Goal: Task Accomplishment & Management: Complete application form

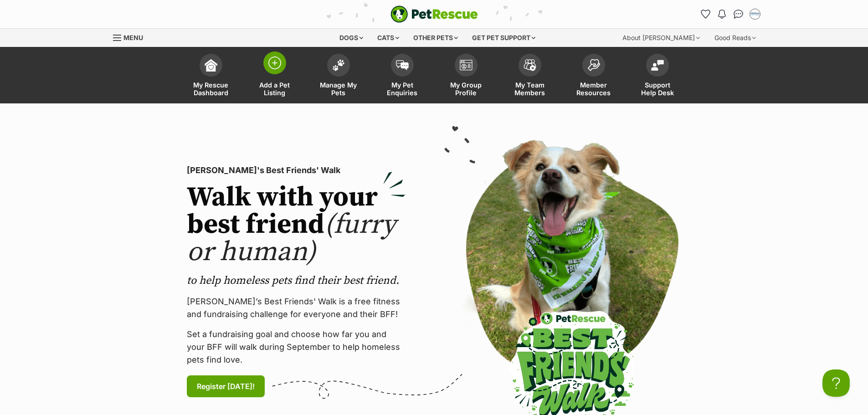
click at [274, 89] on span "Add a Pet Listing" at bounding box center [274, 88] width 41 height 15
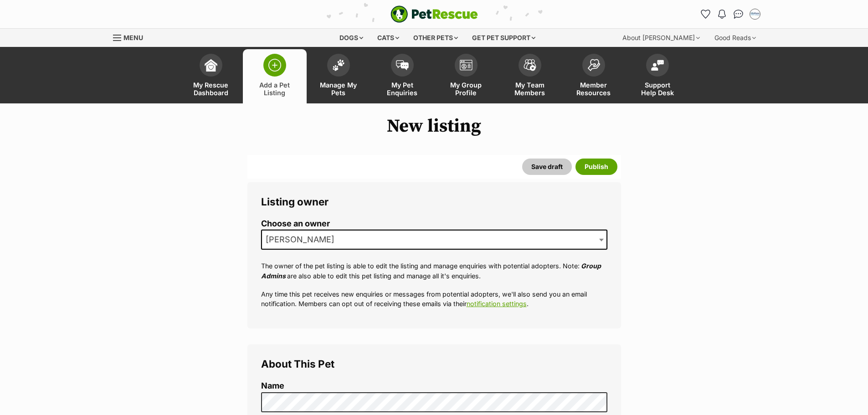
click at [595, 236] on span "[PERSON_NAME]" at bounding box center [434, 240] width 346 height 20
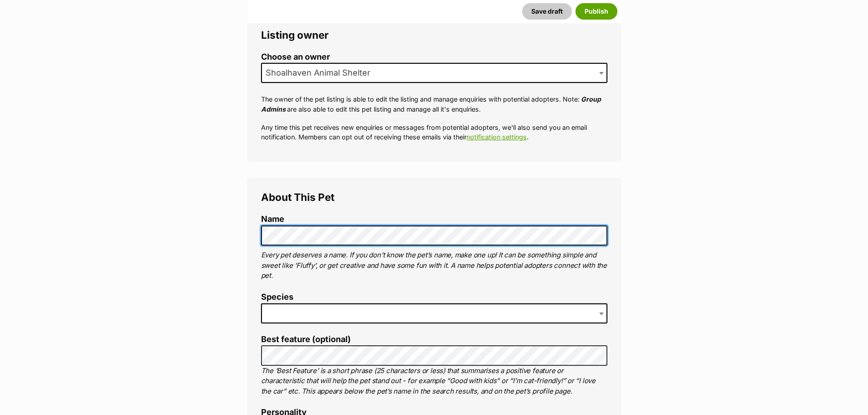
scroll to position [182, 0]
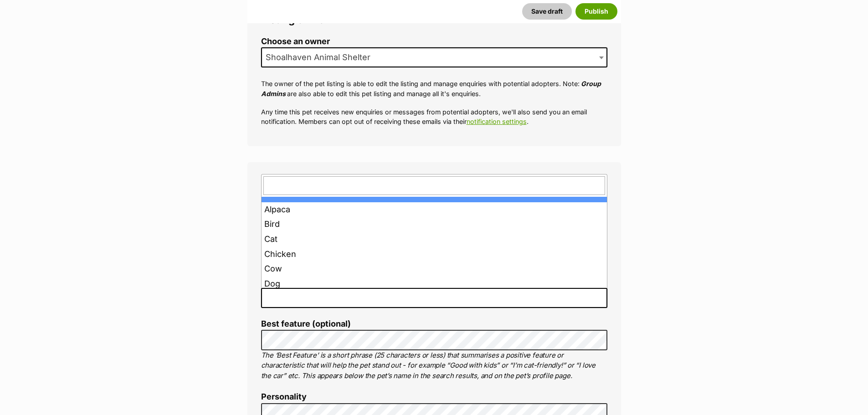
click at [400, 294] on span at bounding box center [434, 298] width 346 height 20
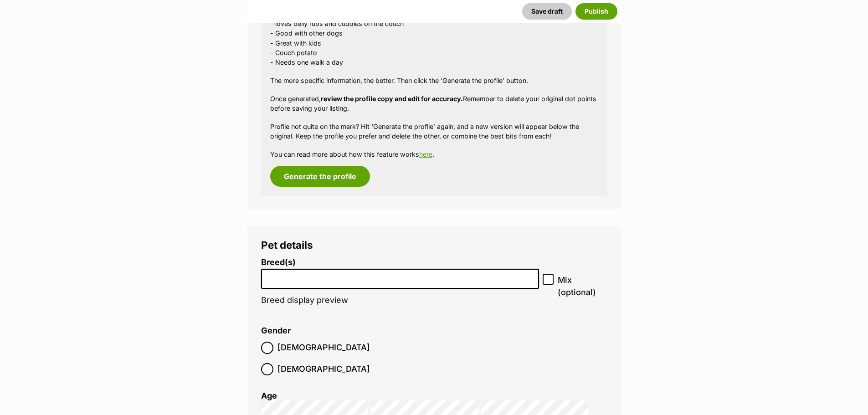
scroll to position [957, 0]
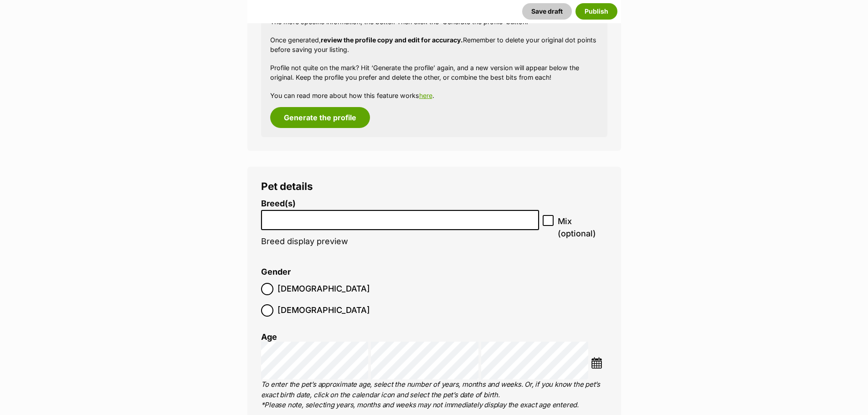
click at [366, 223] on li at bounding box center [400, 220] width 272 height 19
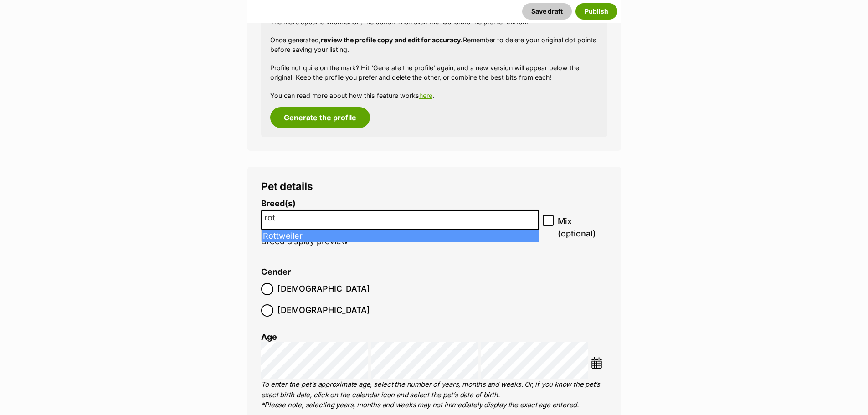
type input "rot"
select select "177"
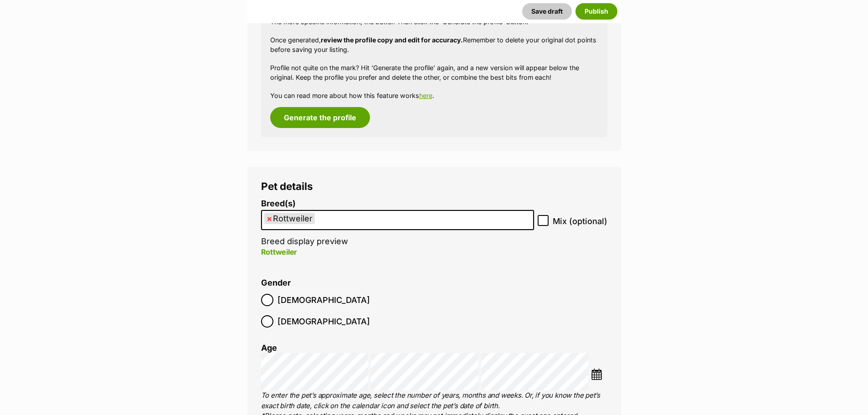
click at [356, 222] on ul "× Rottweiler" at bounding box center [397, 220] width 271 height 19
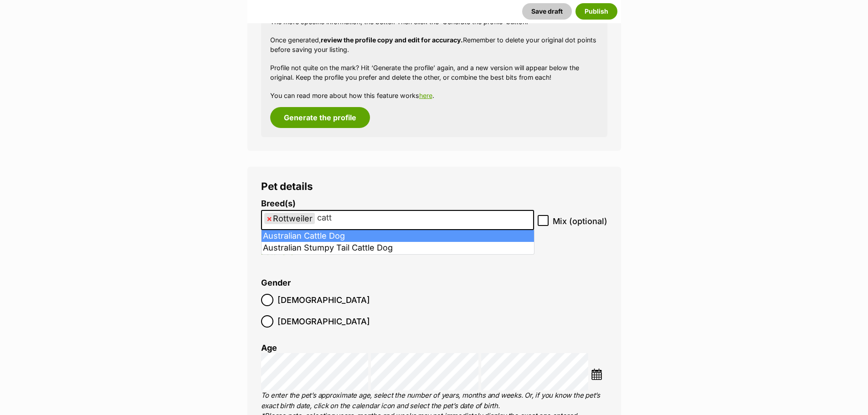
type input "catt"
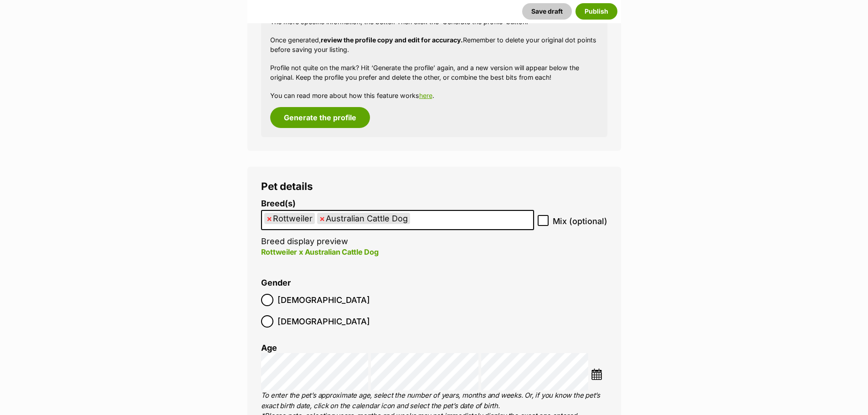
click at [597, 369] on img at bounding box center [596, 374] width 11 height 11
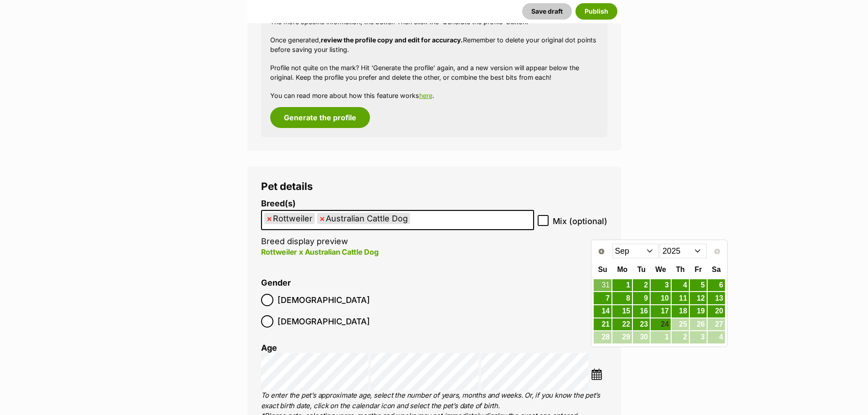
click at [698, 250] on select "2015 2016 2017 2018 2019 2020 2021 2022 2023 2024 2025" at bounding box center [683, 251] width 47 height 15
click at [651, 252] on select "Jan Feb Mar Apr May Jun [DATE] Aug Sep Oct Nov Dec" at bounding box center [635, 251] width 47 height 15
click at [716, 312] on link "20" at bounding box center [715, 311] width 17 height 11
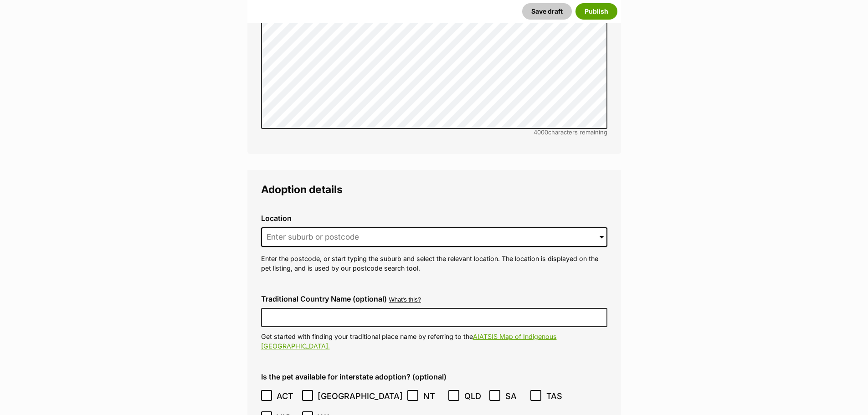
scroll to position [1959, 0]
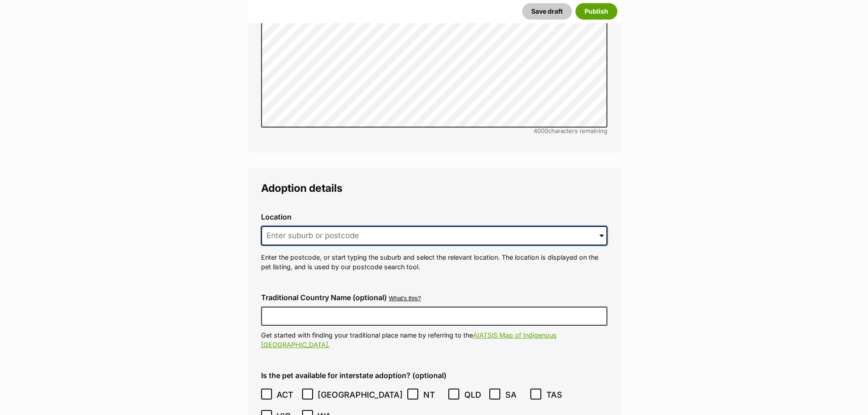
click at [368, 226] on input at bounding box center [434, 236] width 346 height 20
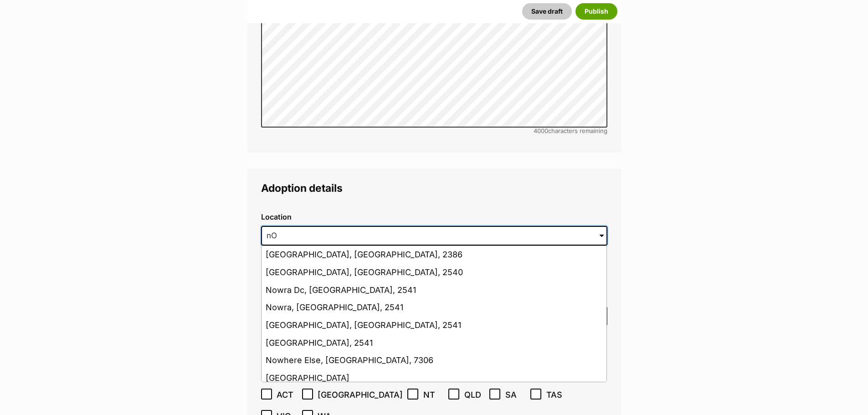
type input "n"
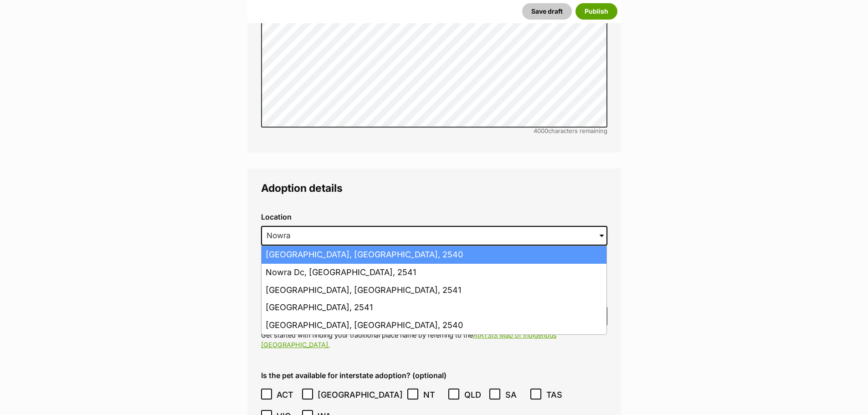
click at [367, 246] on li "[GEOGRAPHIC_DATA], [GEOGRAPHIC_DATA], 2540" at bounding box center [433, 255] width 345 height 18
type input "[GEOGRAPHIC_DATA], [GEOGRAPHIC_DATA], 2540"
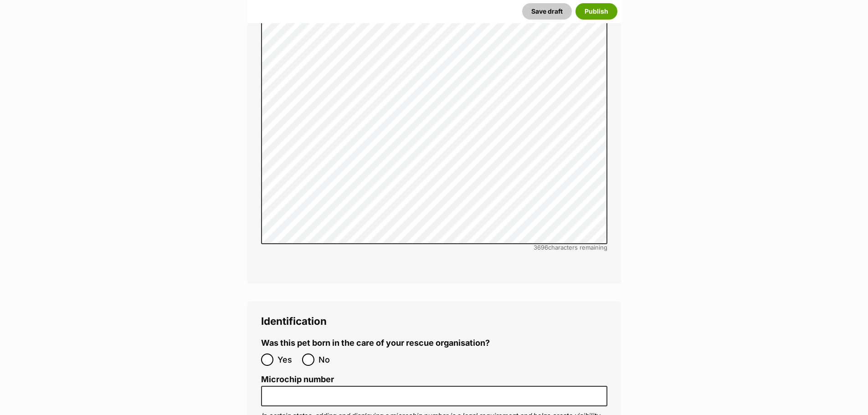
scroll to position [2779, 0]
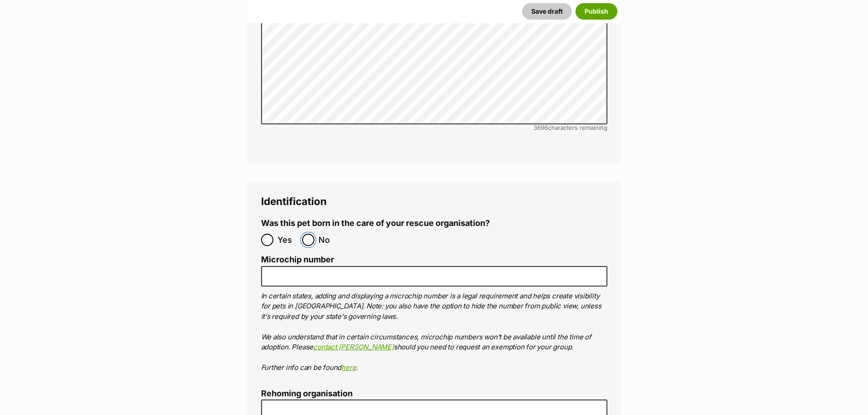
click at [309, 234] on input "No" at bounding box center [308, 240] width 12 height 12
radio input "true"
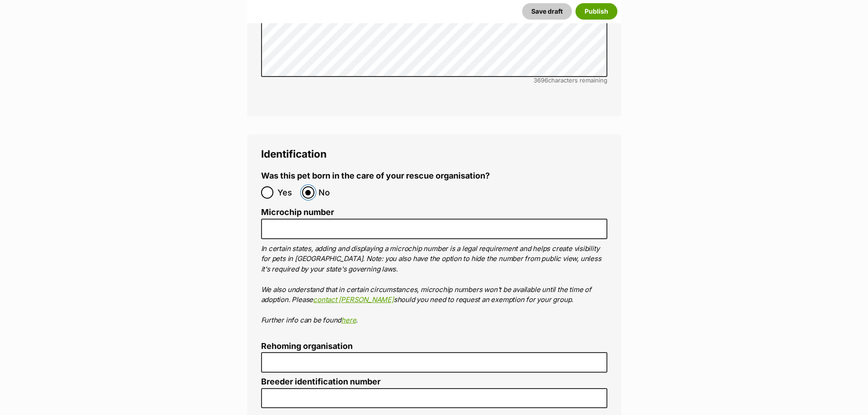
scroll to position [2870, 0]
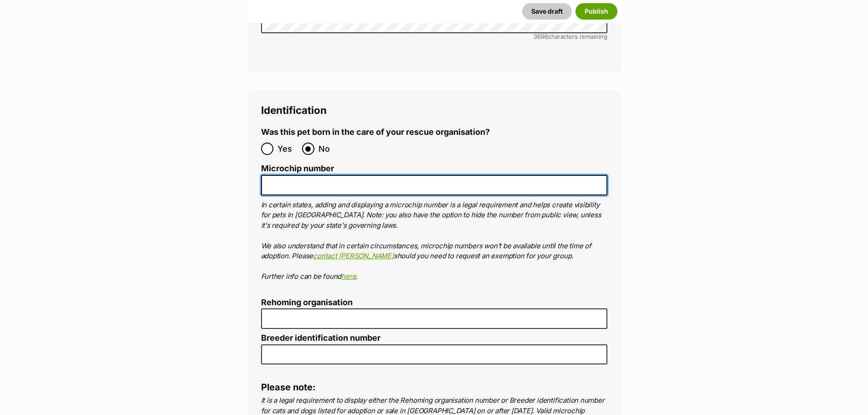
click at [300, 175] on input "Microchip number" at bounding box center [434, 185] width 346 height 20
paste input "900164002269316"
type input "900164002269316"
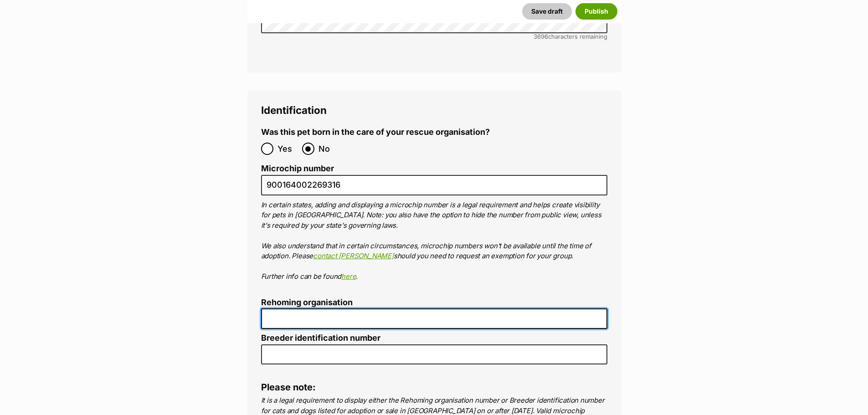
click at [317, 308] on input "Rehoming organisation" at bounding box center [434, 318] width 346 height 20
type input "R251000194"
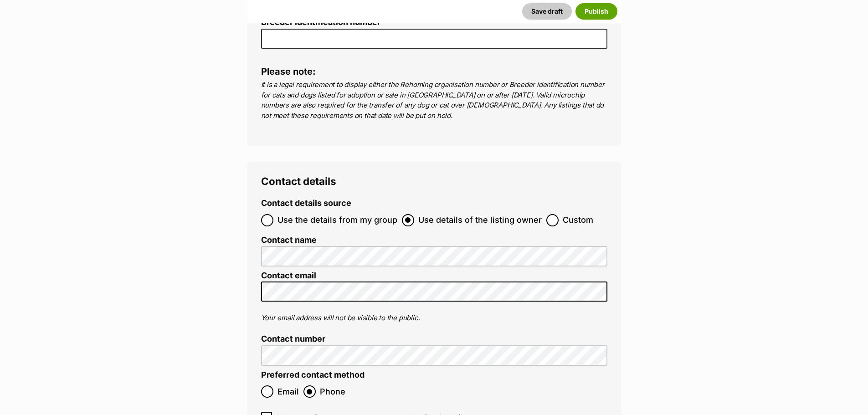
scroll to position [3189, 0]
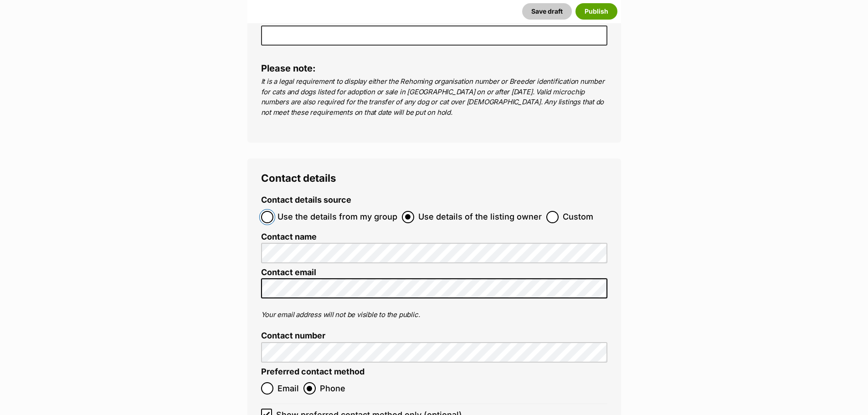
click at [262, 211] on input "Use the details from my group" at bounding box center [267, 217] width 12 height 12
radio input "true"
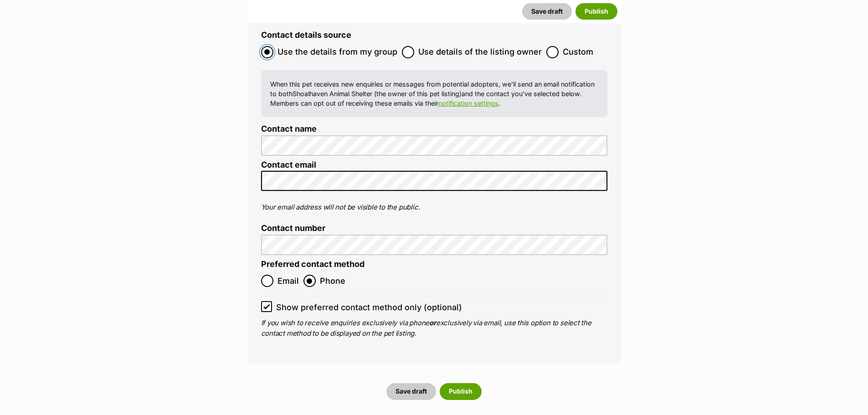
scroll to position [3417, 0]
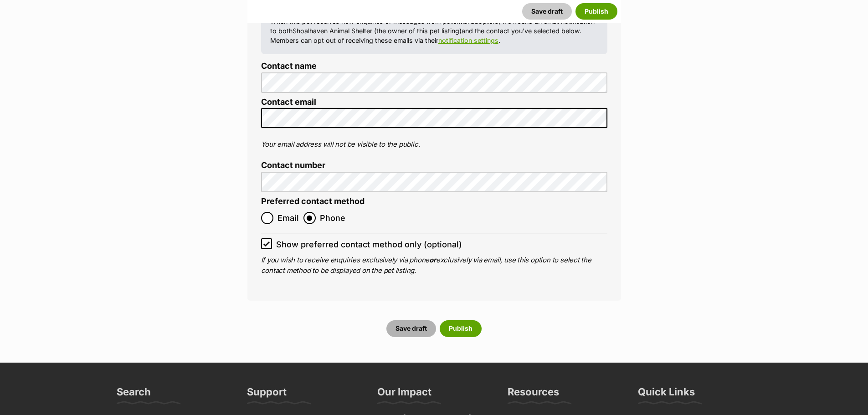
click at [419, 320] on button "Save draft" at bounding box center [411, 328] width 50 height 16
